Goal: Communication & Community: Answer question/provide support

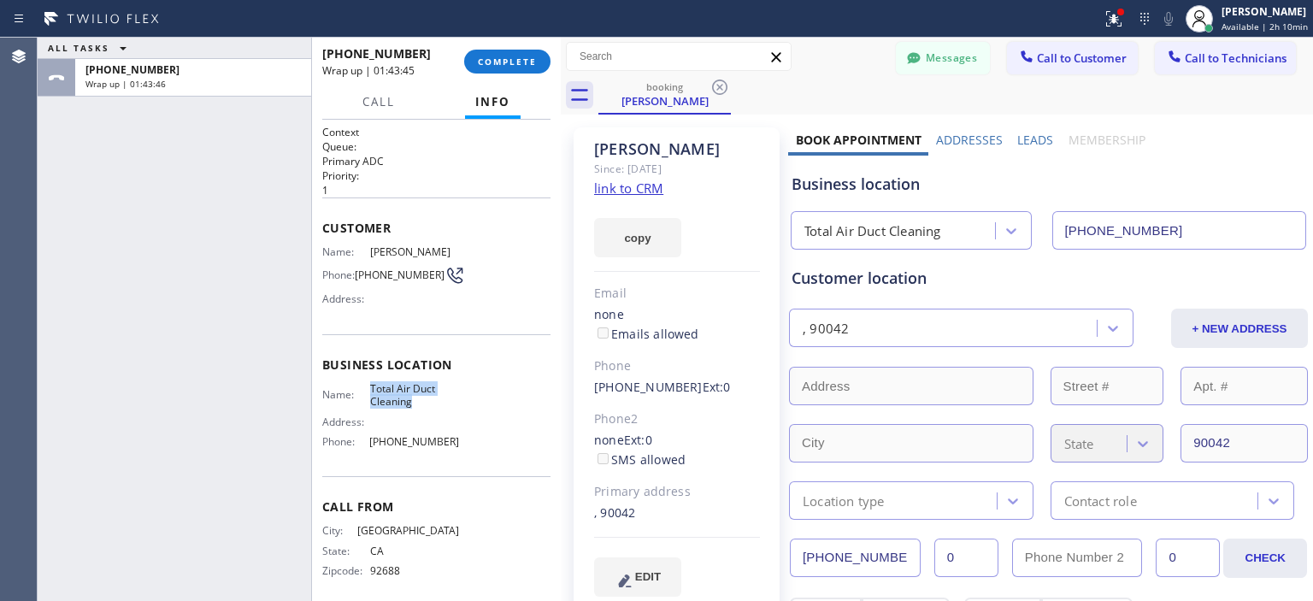
scroll to position [72, 0]
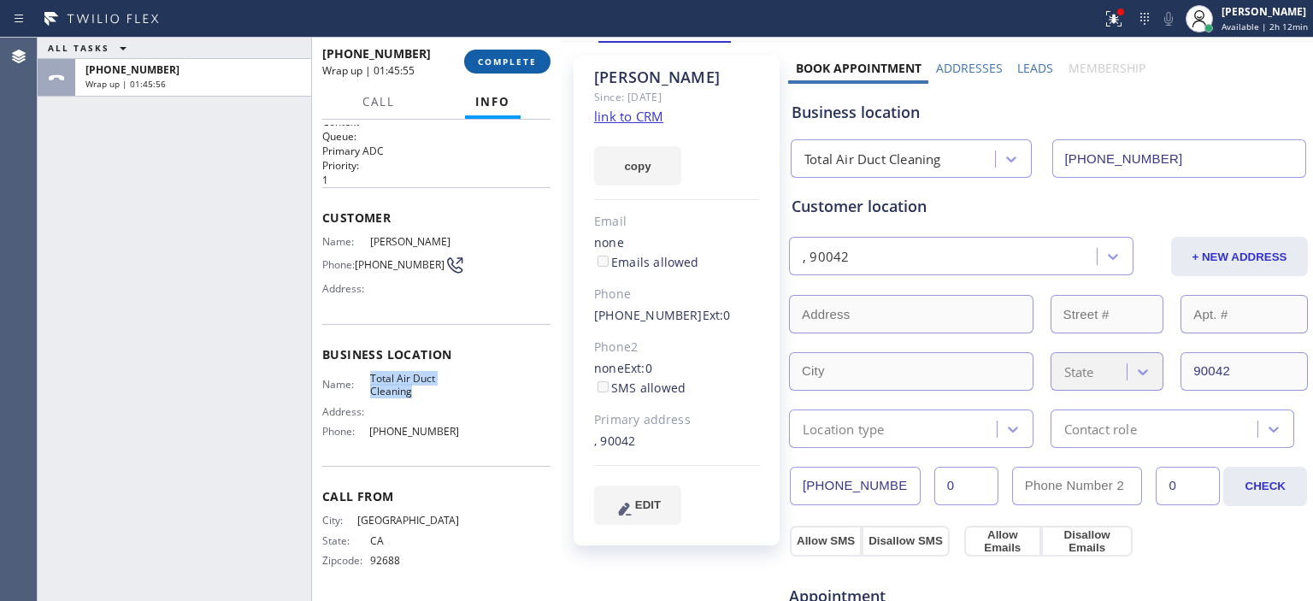
click at [512, 56] on span "COMPLETE" at bounding box center [507, 62] width 59 height 12
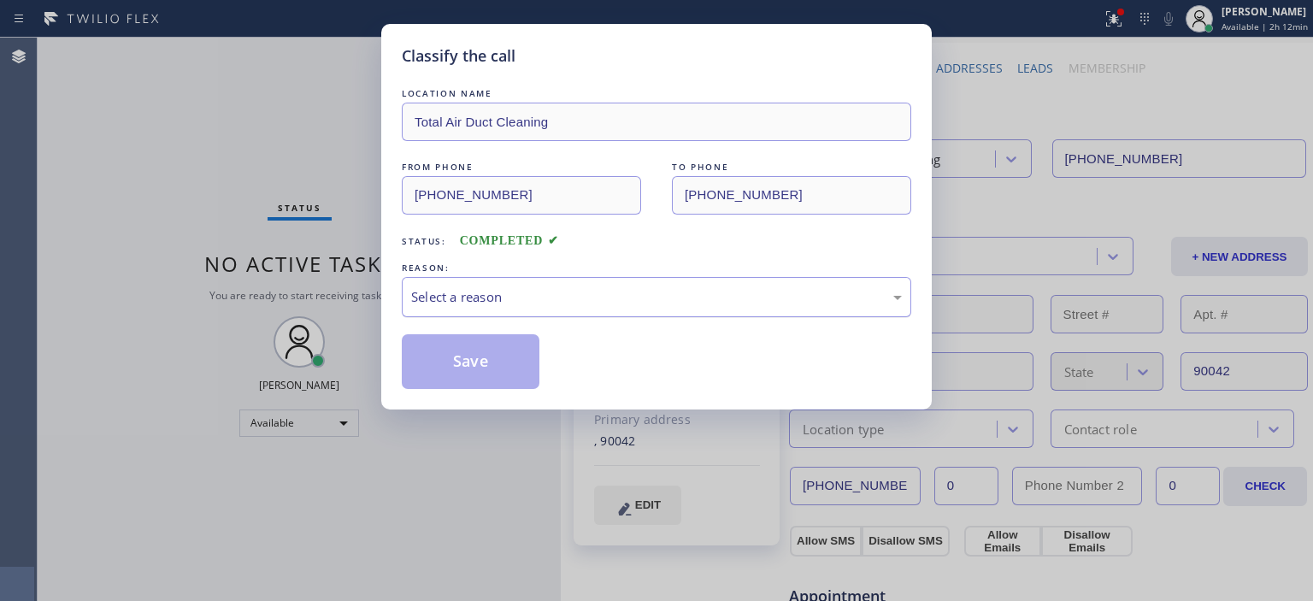
click at [570, 300] on div "Select a reason" at bounding box center [656, 297] width 491 height 20
click at [475, 338] on button "Save" at bounding box center [471, 361] width 138 height 55
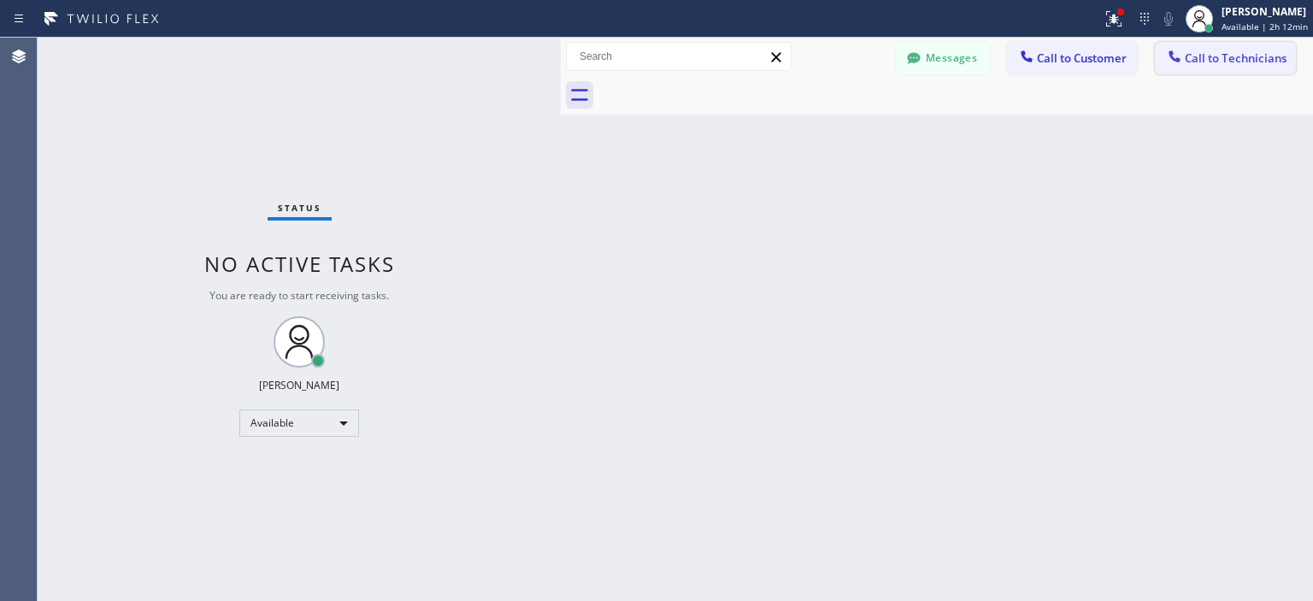
click at [1259, 60] on span "Call to Technicians" at bounding box center [1236, 57] width 102 height 15
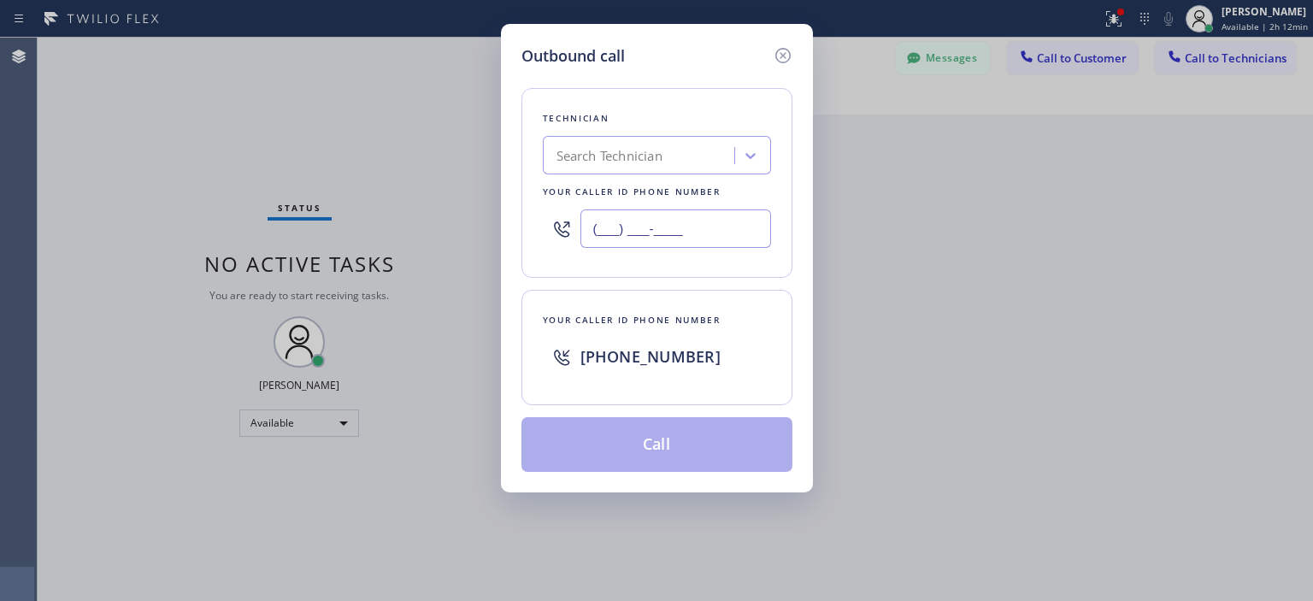
click at [646, 227] on input "(___) ___-____" at bounding box center [676, 228] width 191 height 38
paste input "534) 354-3534"
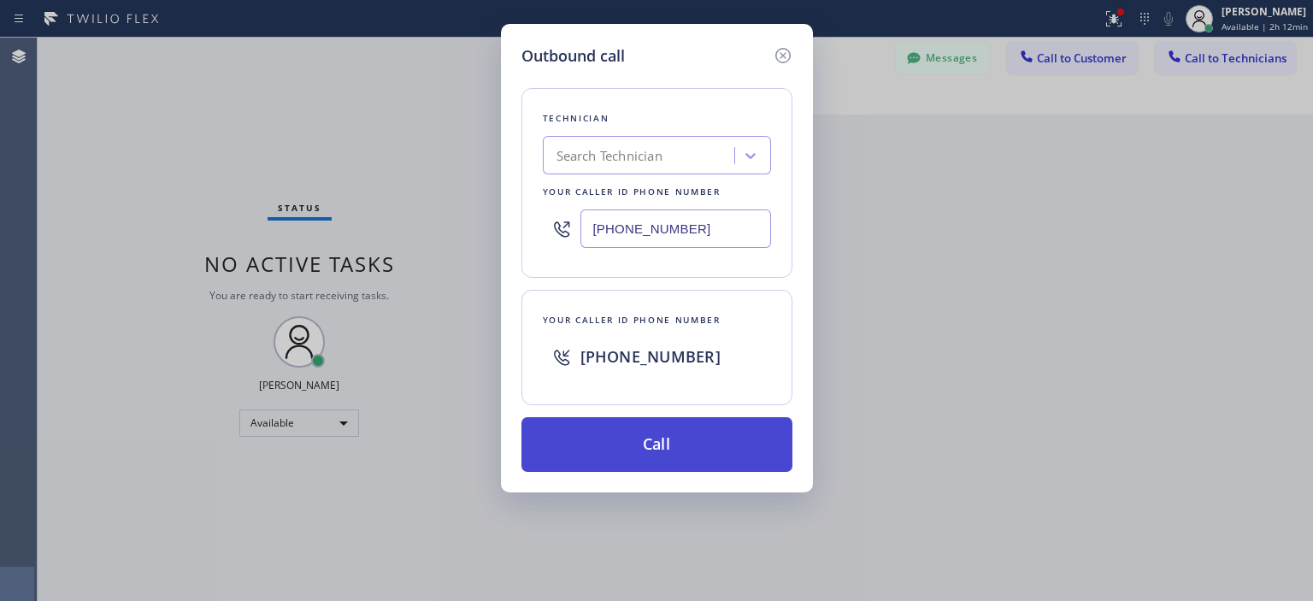
type input "[PHONE_NUMBER]"
click at [688, 442] on button "Call" at bounding box center [657, 444] width 271 height 55
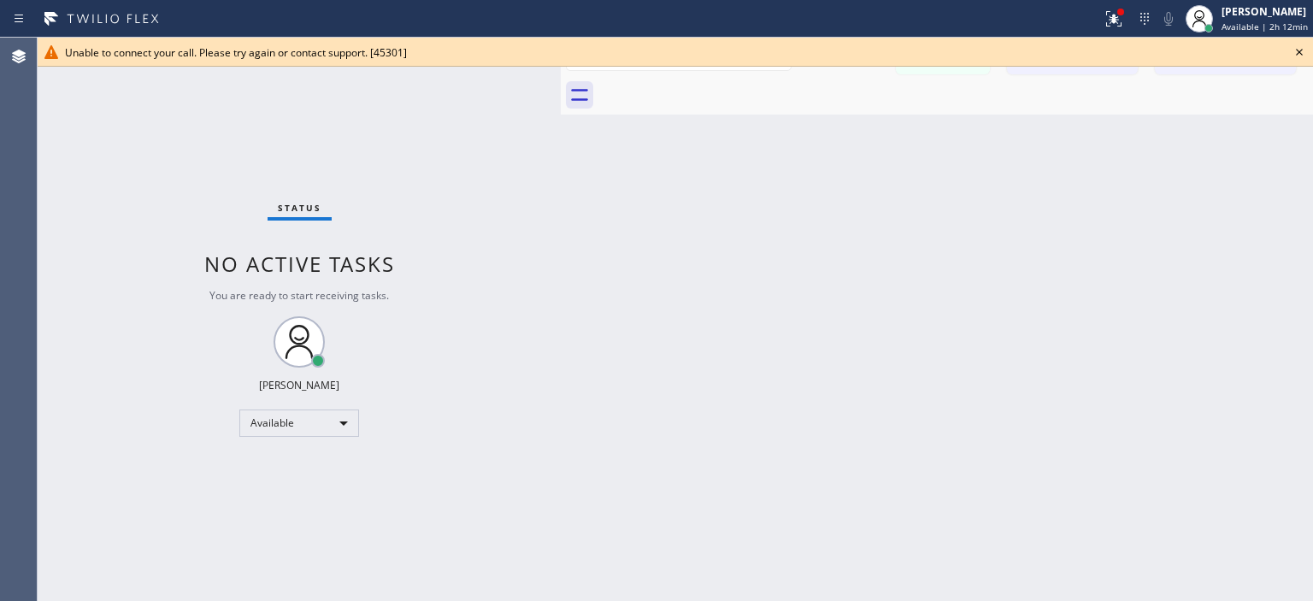
click at [1296, 50] on icon at bounding box center [1299, 52] width 21 height 21
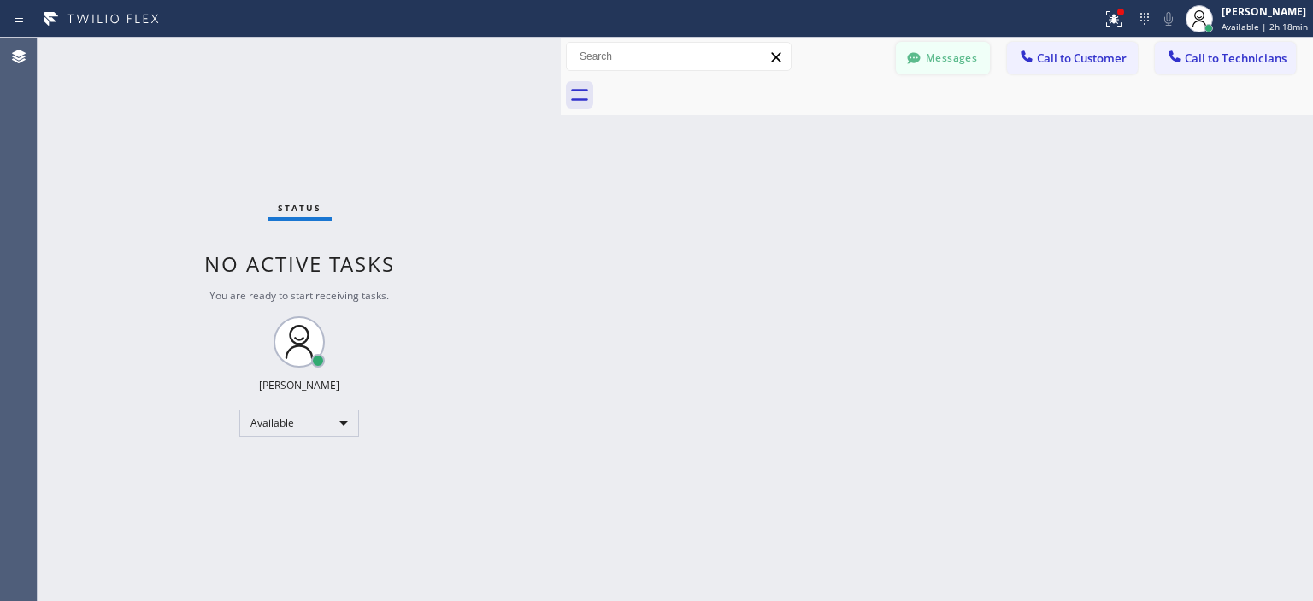
click at [942, 60] on button "Messages" at bounding box center [943, 58] width 94 height 32
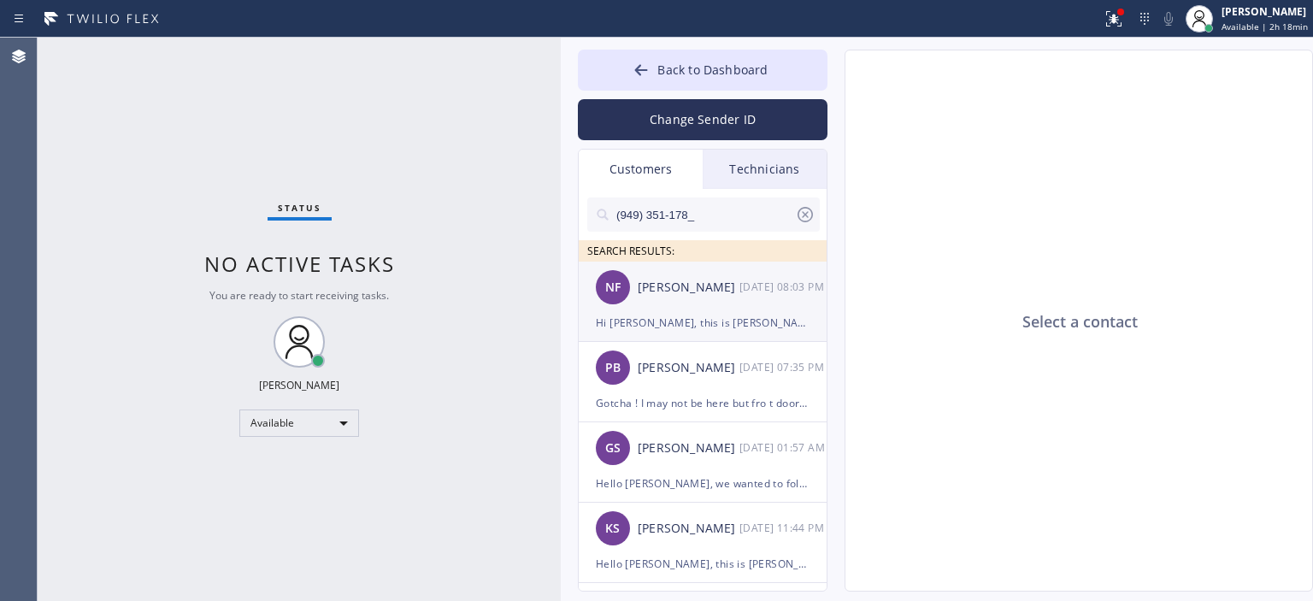
click at [711, 296] on div "[PERSON_NAME]" at bounding box center [689, 288] width 102 height 20
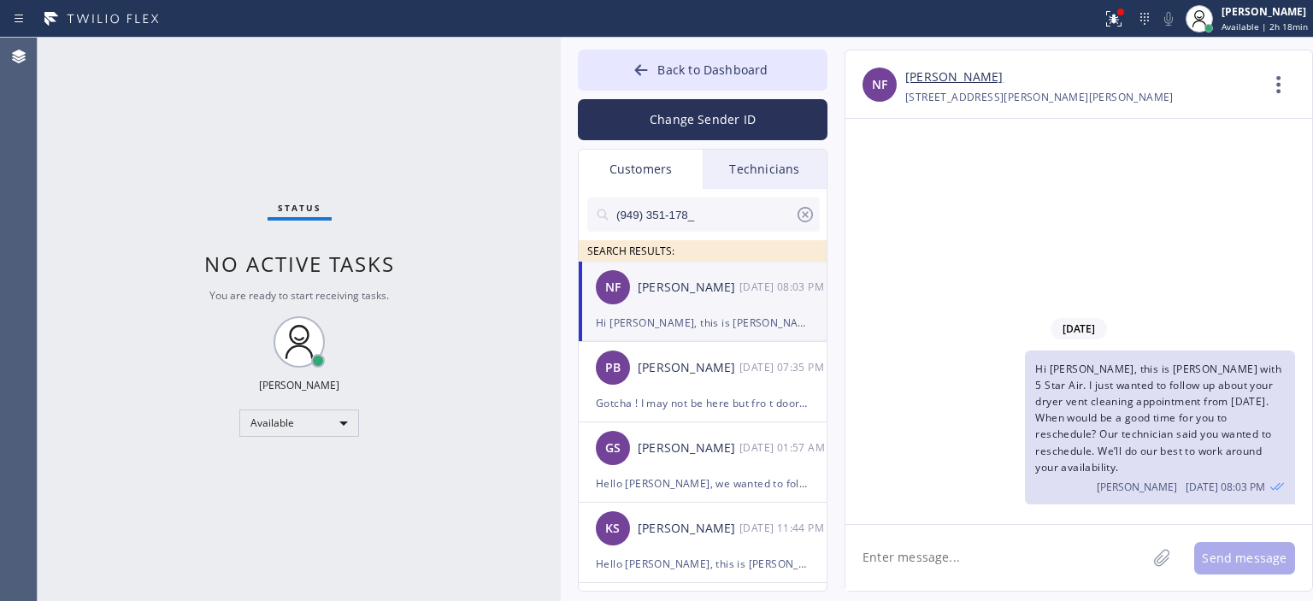
click at [799, 218] on icon at bounding box center [805, 214] width 15 height 15
click at [718, 395] on ul "NF [PERSON_NAME] [DATE] 08:03 PM Hi [PERSON_NAME], this is [PERSON_NAME] with 5…" at bounding box center [704, 446] width 250 height 369
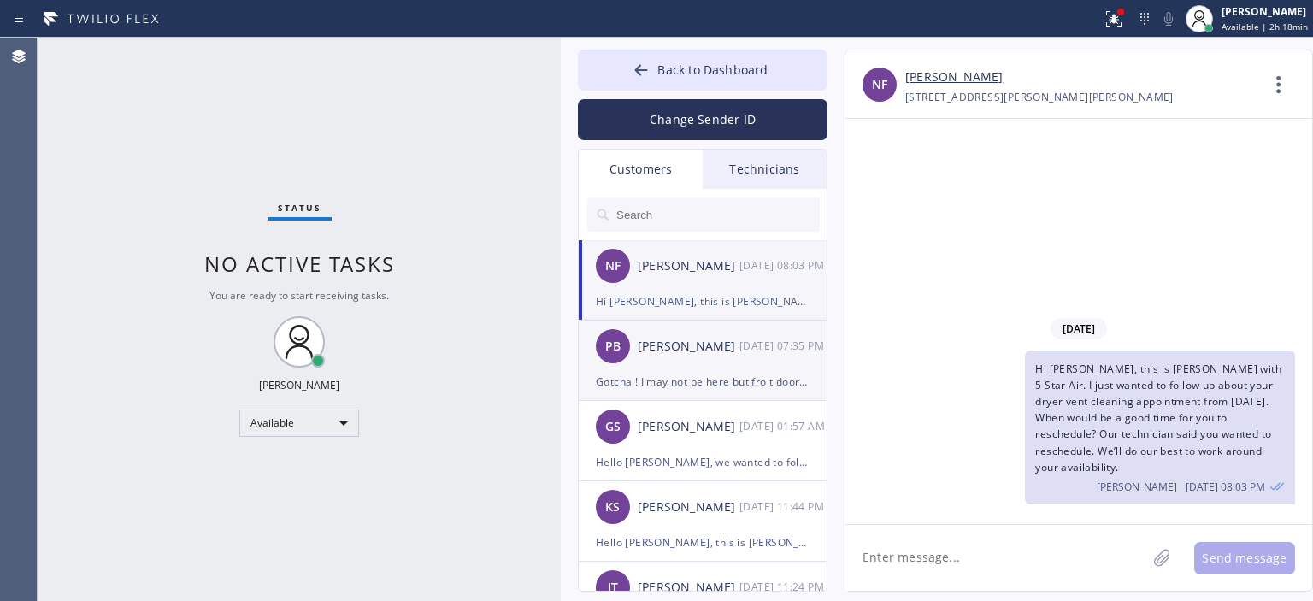
click at [703, 349] on div "[PERSON_NAME]" at bounding box center [689, 347] width 102 height 20
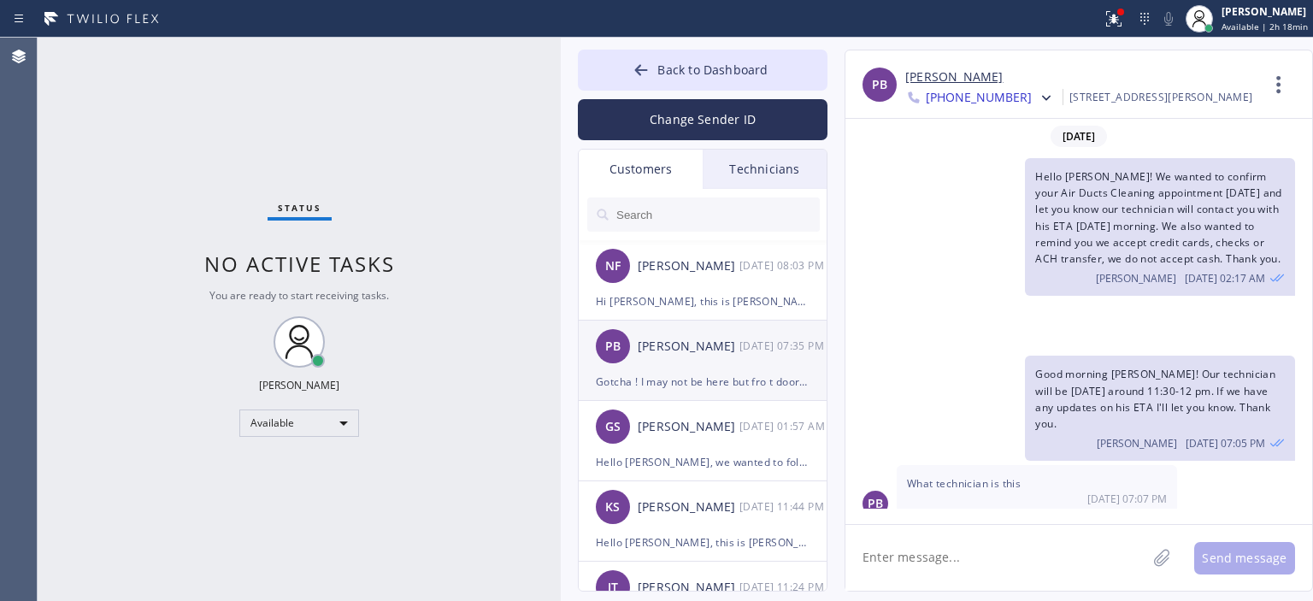
scroll to position [121, 0]
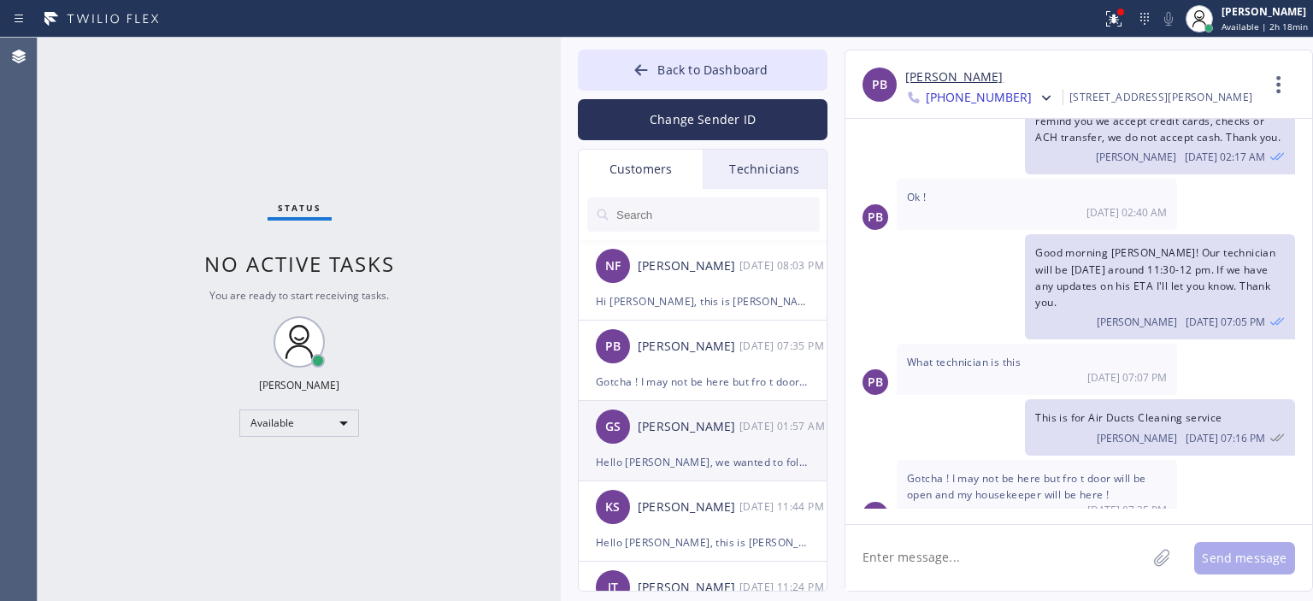
click at [736, 449] on div "GS [PERSON_NAME] [DATE] 01:57 AM" at bounding box center [704, 426] width 250 height 51
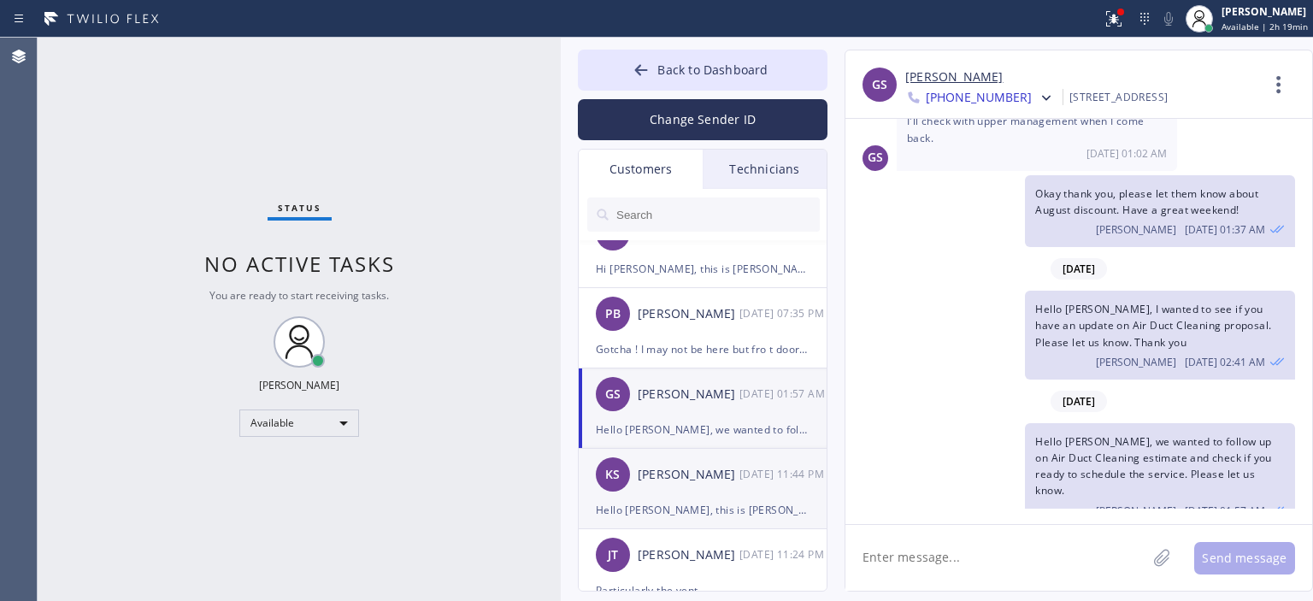
scroll to position [0, 0]
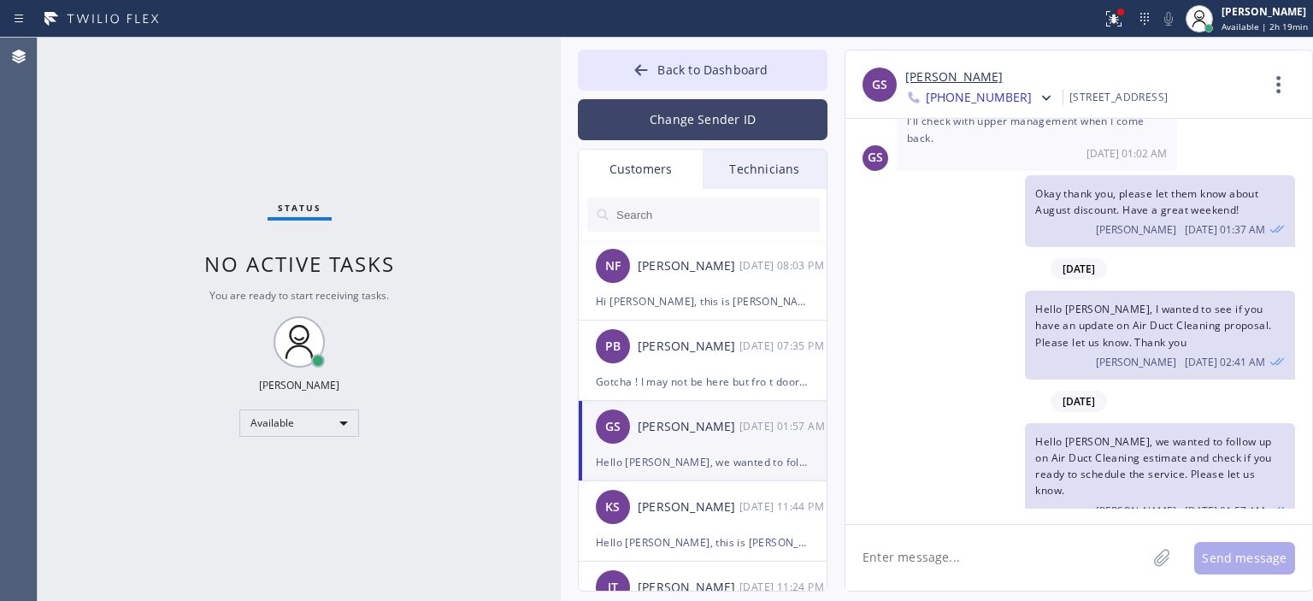
click at [686, 128] on button "Change Sender ID" at bounding box center [703, 119] width 250 height 41
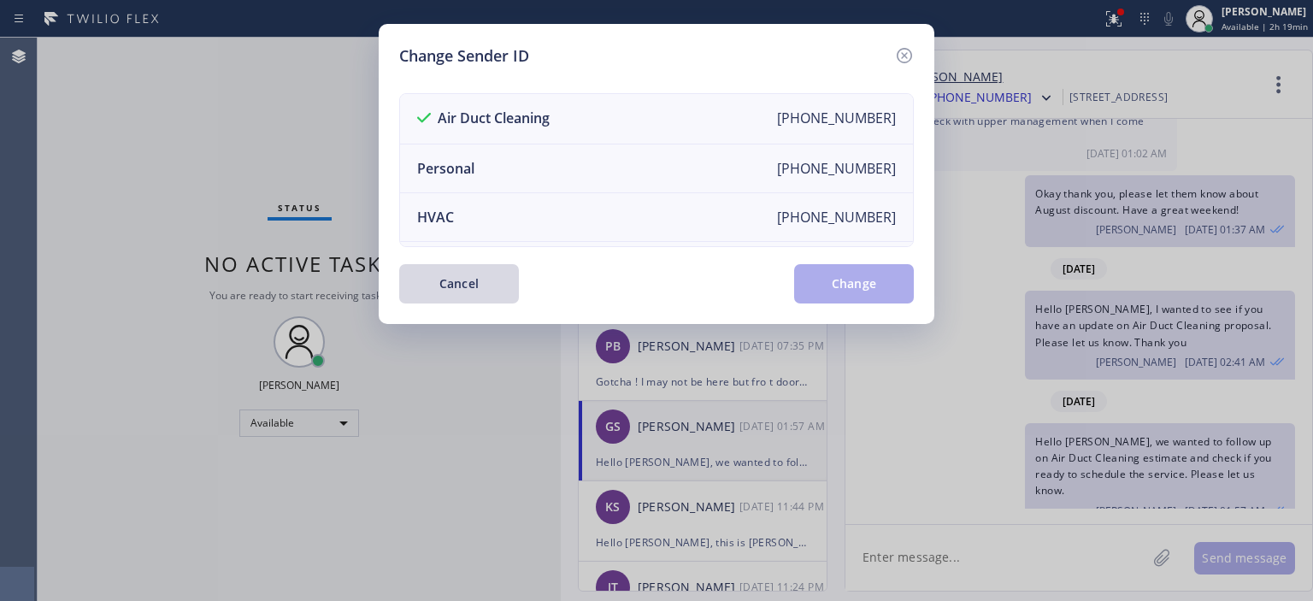
click at [906, 39] on div "Change Sender ID Air Duct Cleaning [PHONE_NUMBER] Personal [PHONE_NUMBER] HVAC …" at bounding box center [657, 174] width 556 height 300
click at [906, 42] on div "Change Sender ID Air Duct Cleaning [PHONE_NUMBER] Personal [PHONE_NUMBER] HVAC …" at bounding box center [657, 174] width 556 height 300
click at [907, 48] on icon at bounding box center [904, 55] width 15 height 15
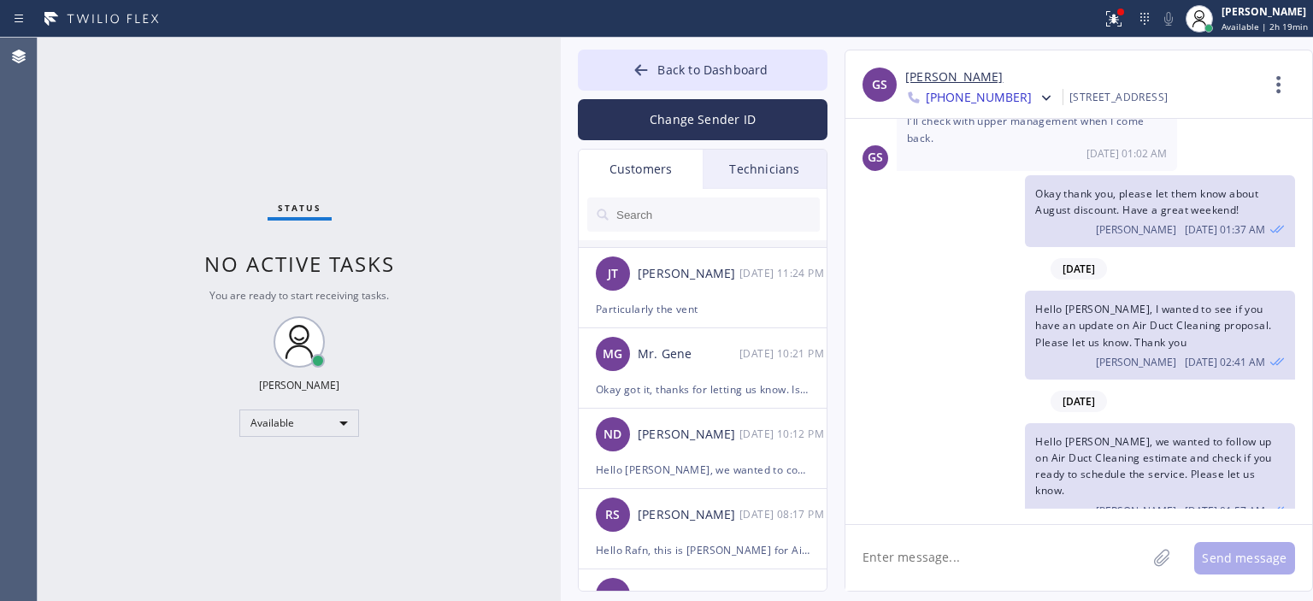
scroll to position [357, 0]
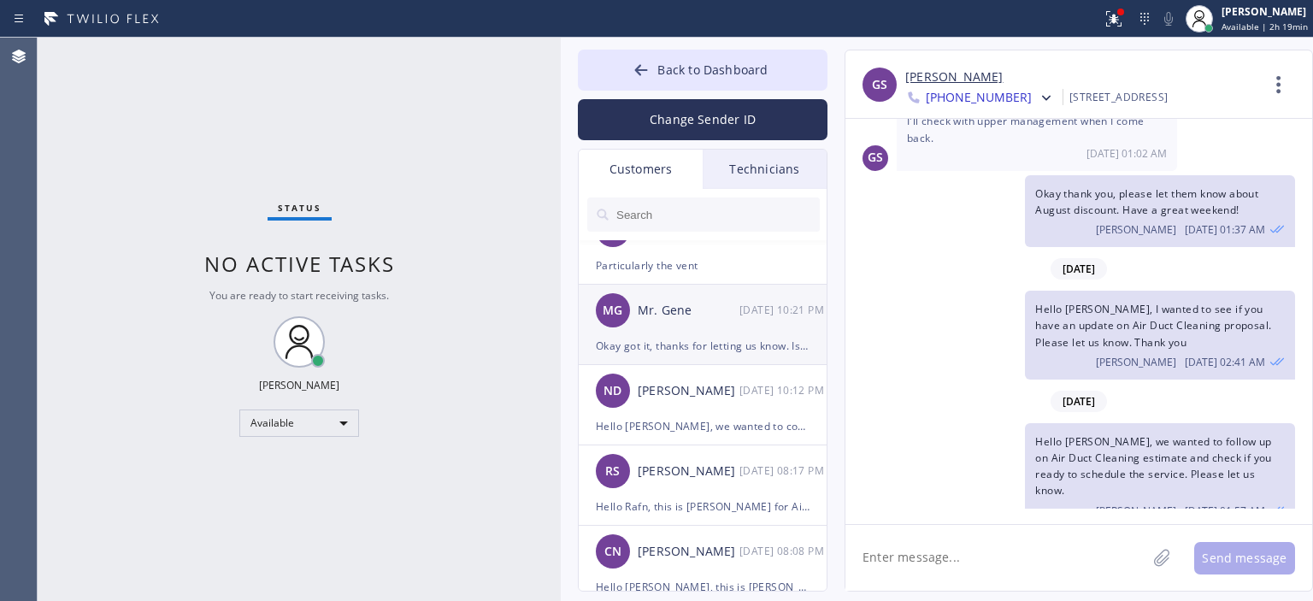
click at [734, 341] on div "Okay got it, thanks for letting us know. Is there any better day for you to res…" at bounding box center [703, 346] width 214 height 20
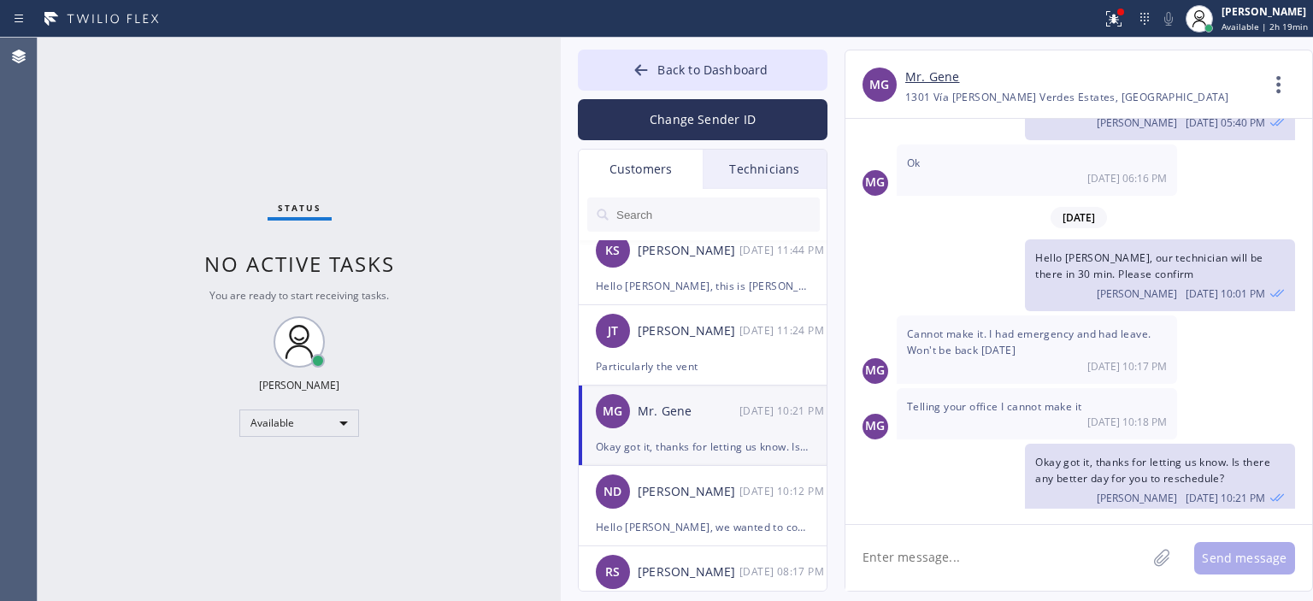
scroll to position [253, 0]
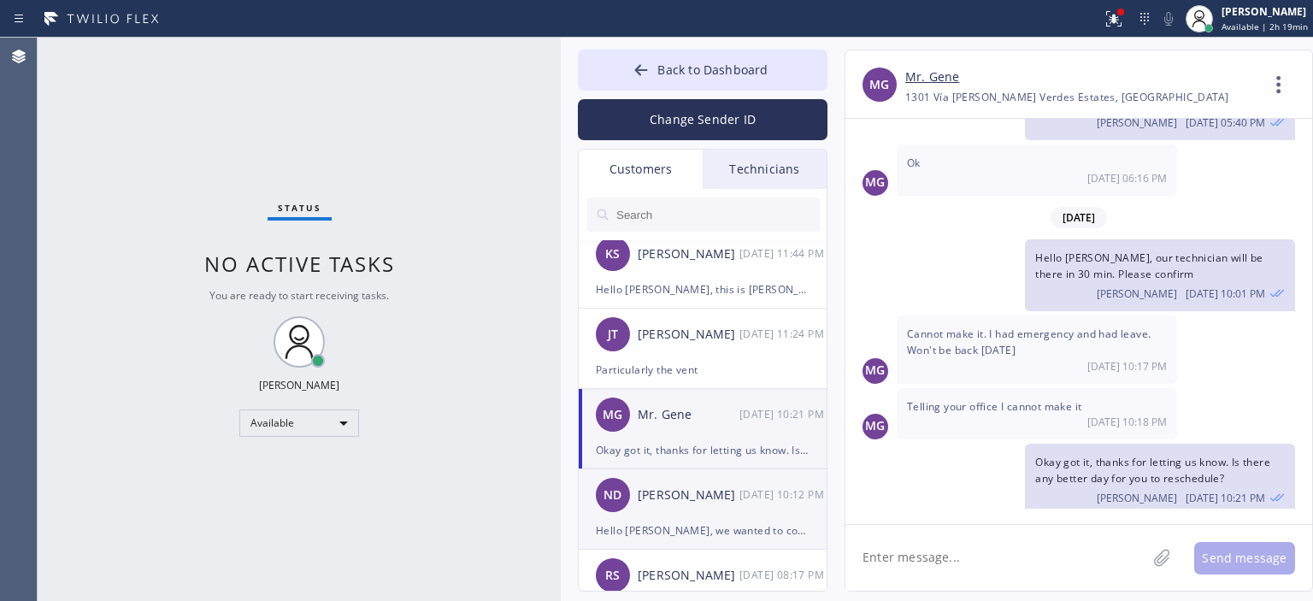
click at [713, 521] on div "Hello [PERSON_NAME], we wanted to confirm your appointment [DATE] and let you k…" at bounding box center [703, 531] width 214 height 20
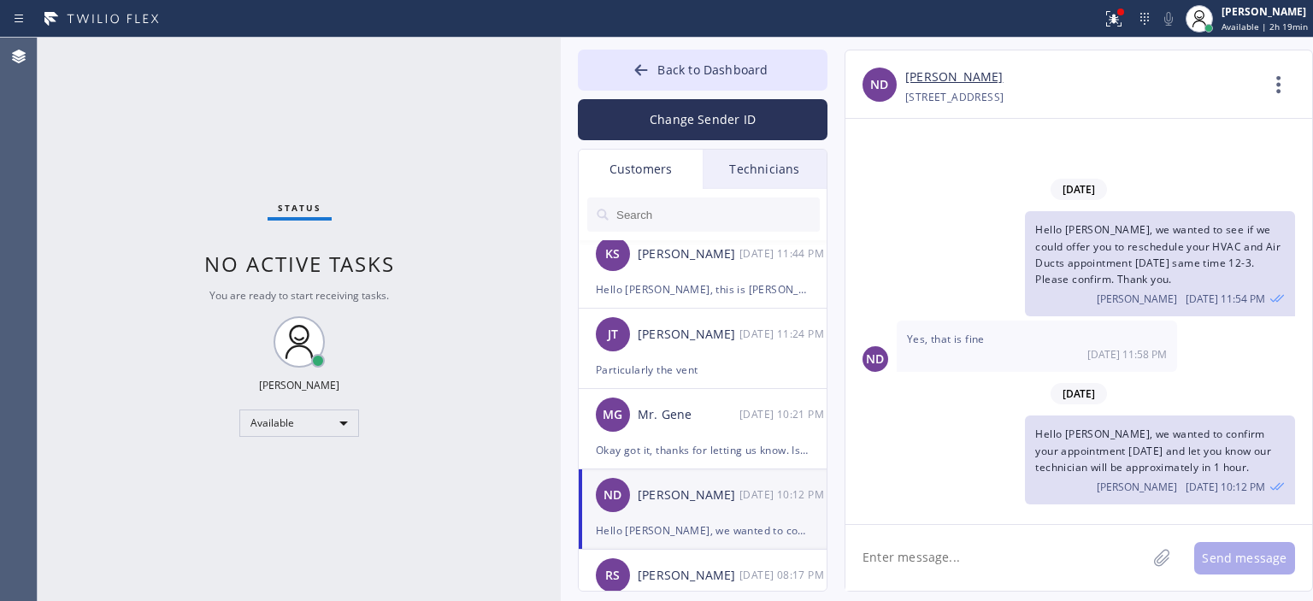
scroll to position [0, 0]
click at [949, 78] on link "[PERSON_NAME]" at bounding box center [953, 78] width 97 height 20
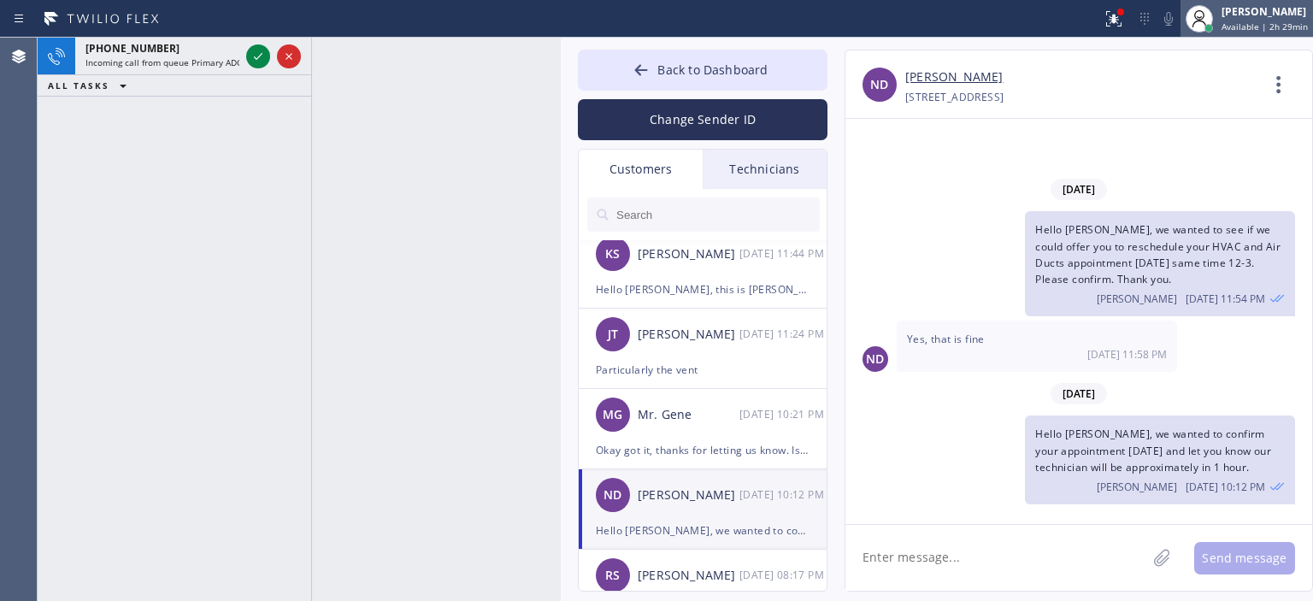
click at [1260, 27] on span "Available | 2h 29min" at bounding box center [1265, 27] width 86 height 12
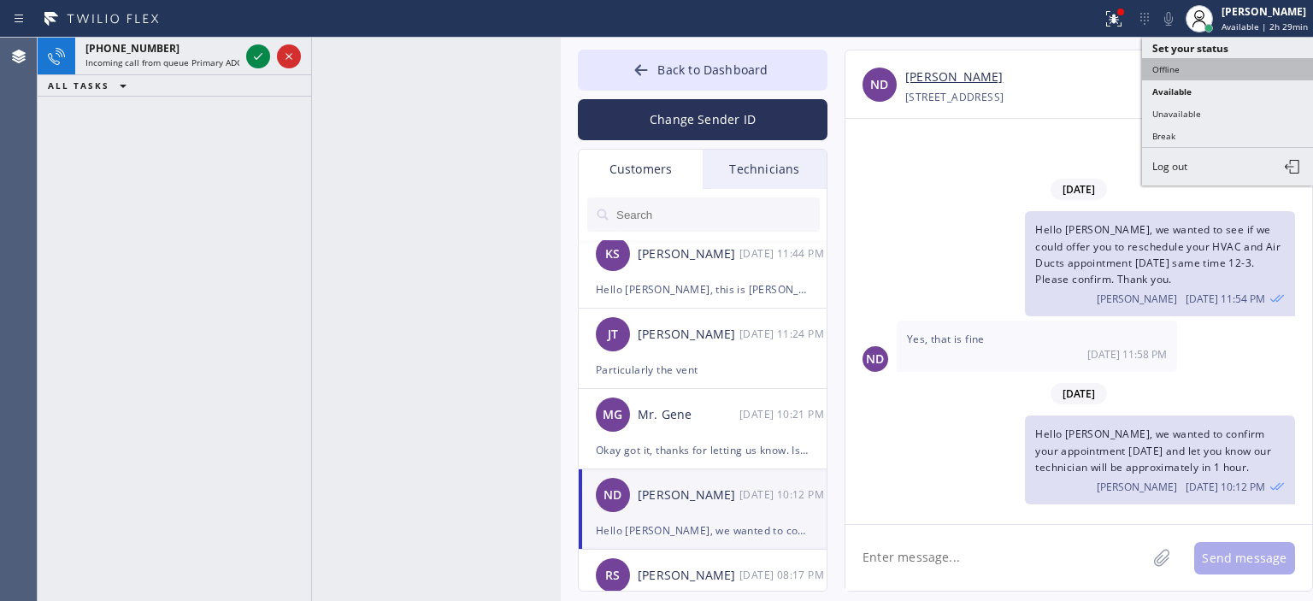
click at [1194, 68] on button "Offline" at bounding box center [1227, 69] width 171 height 22
